Goal: Task Accomplishment & Management: Manage account settings

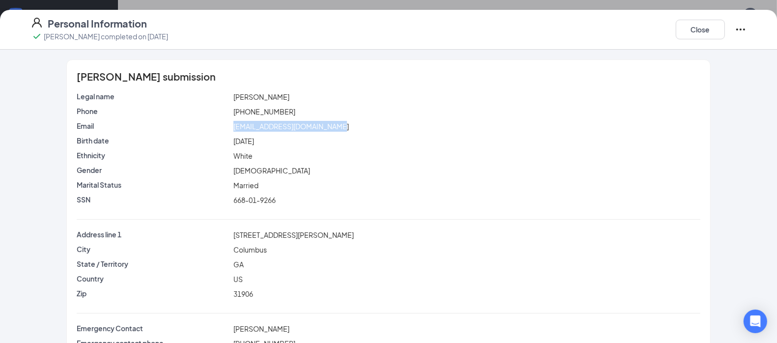
scroll to position [20, 0]
click at [703, 35] on button "Close" at bounding box center [700, 30] width 49 height 20
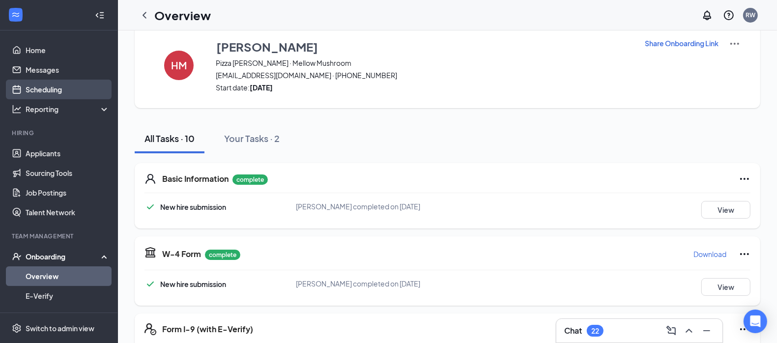
click at [49, 88] on link "Scheduling" at bounding box center [68, 90] width 84 height 20
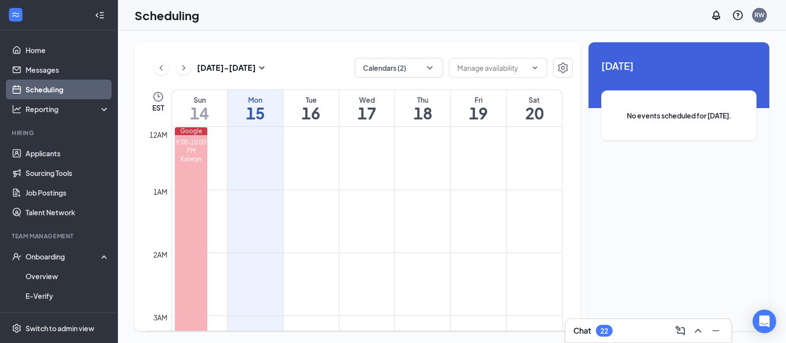
scroll to position [483, 0]
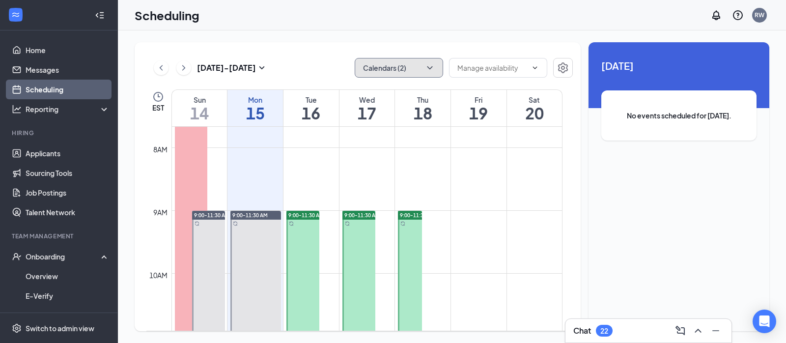
click at [387, 66] on button "Calendars (2)" at bounding box center [399, 68] width 88 height 20
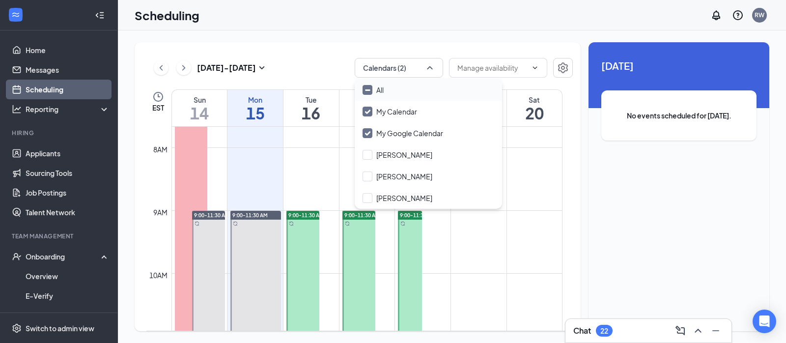
click at [368, 90] on input "All" at bounding box center [373, 90] width 21 height 10
checkbox input "true"
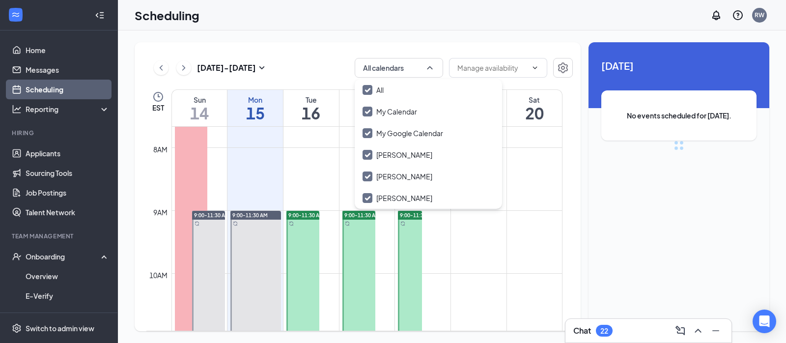
click at [325, 74] on div "[DATE] - [DATE] All calendars" at bounding box center [359, 68] width 427 height 20
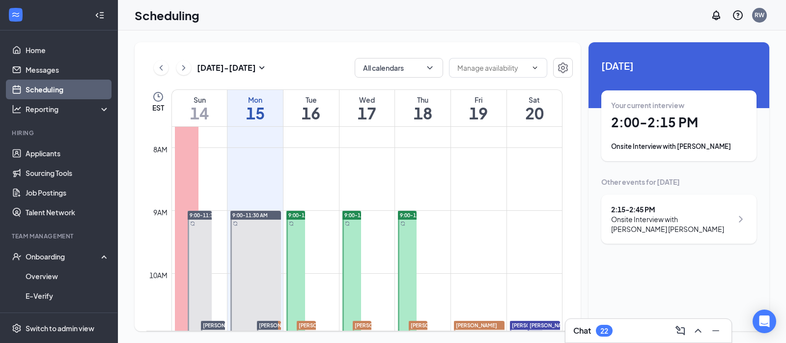
click at [730, 146] on div "Onsite Interview with [PERSON_NAME]" at bounding box center [679, 147] width 136 height 10
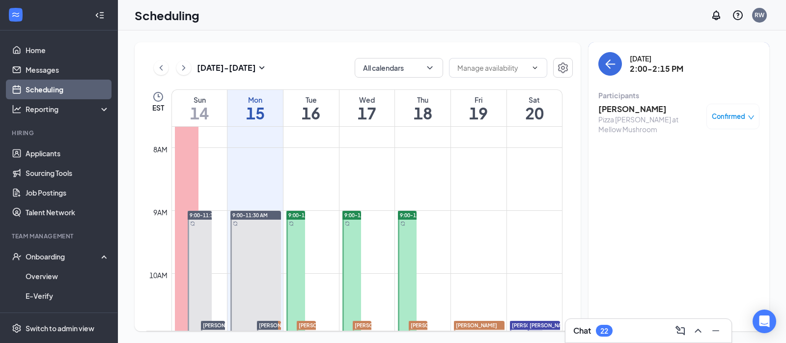
click at [629, 109] on h3 "[PERSON_NAME]" at bounding box center [650, 109] width 103 height 11
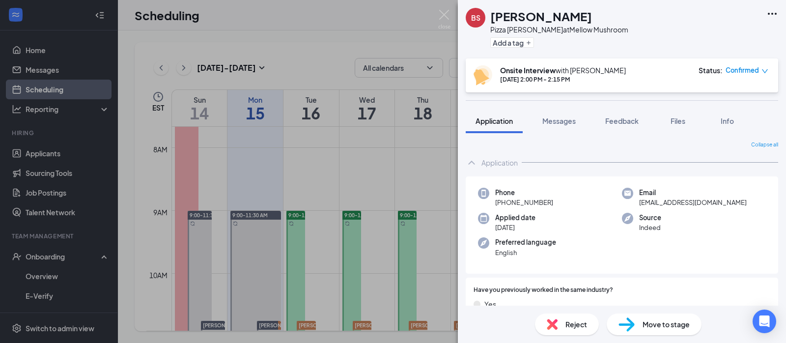
click at [570, 322] on span "Reject" at bounding box center [577, 324] width 22 height 11
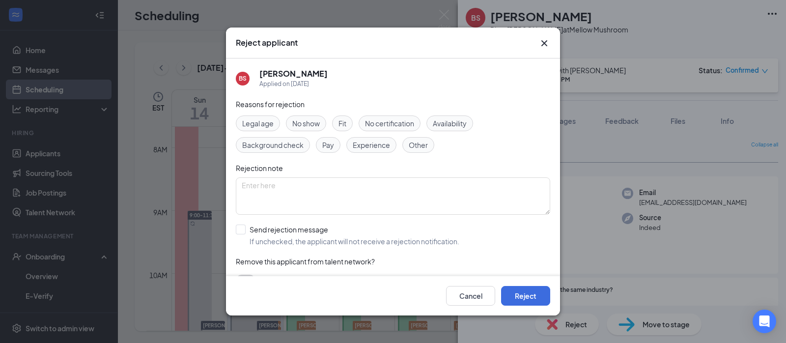
click at [307, 121] on span "No show" at bounding box center [306, 123] width 28 height 11
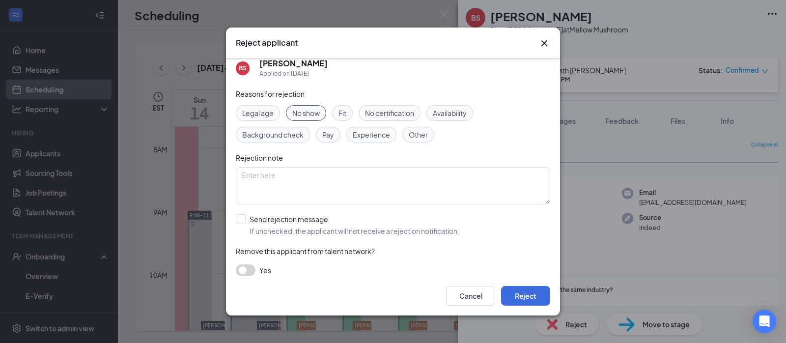
scroll to position [20, 0]
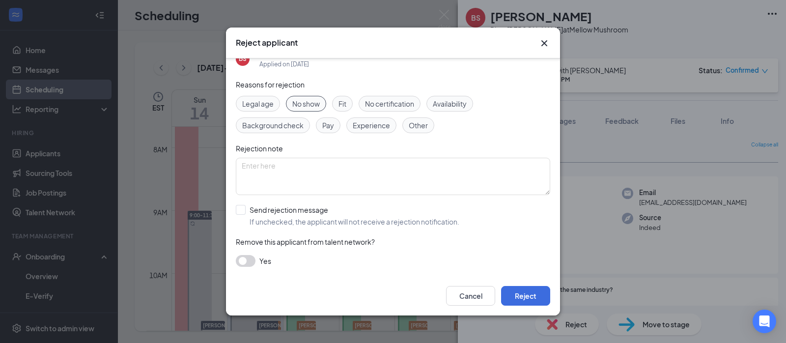
click at [246, 258] on button "button" at bounding box center [246, 261] width 20 height 12
click at [517, 302] on button "Reject" at bounding box center [525, 296] width 49 height 20
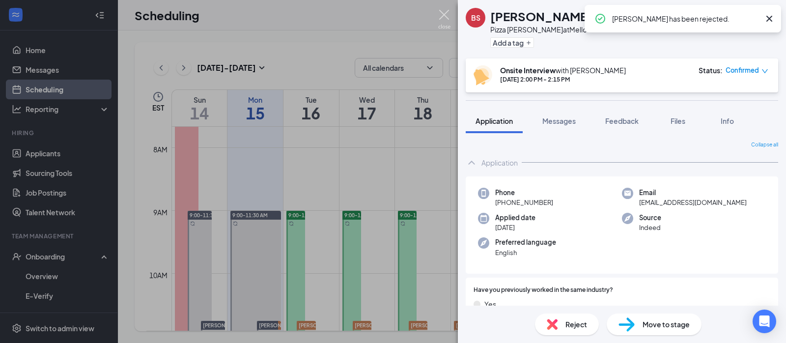
click at [440, 13] on img at bounding box center [444, 19] width 12 height 19
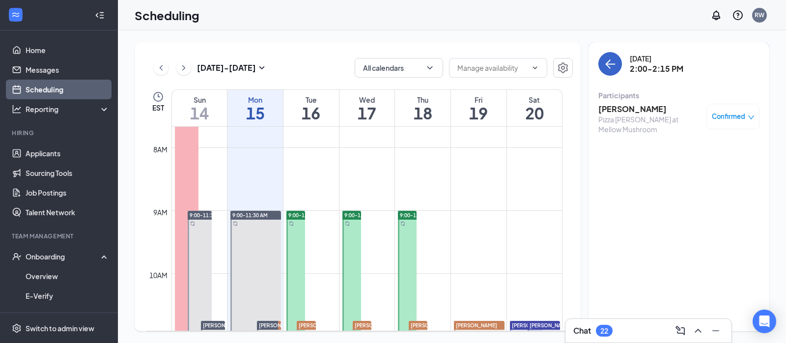
click at [612, 67] on icon "ArrowLeft" at bounding box center [610, 64] width 12 height 12
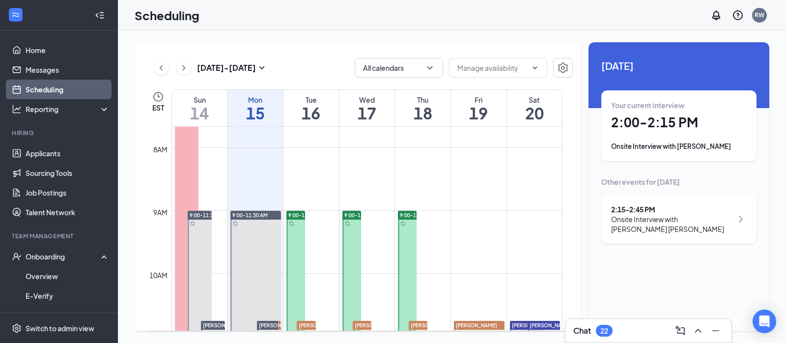
click at [636, 213] on div "2:15 - 2:45 PM" at bounding box center [671, 209] width 121 height 10
